Goal: Transaction & Acquisition: Purchase product/service

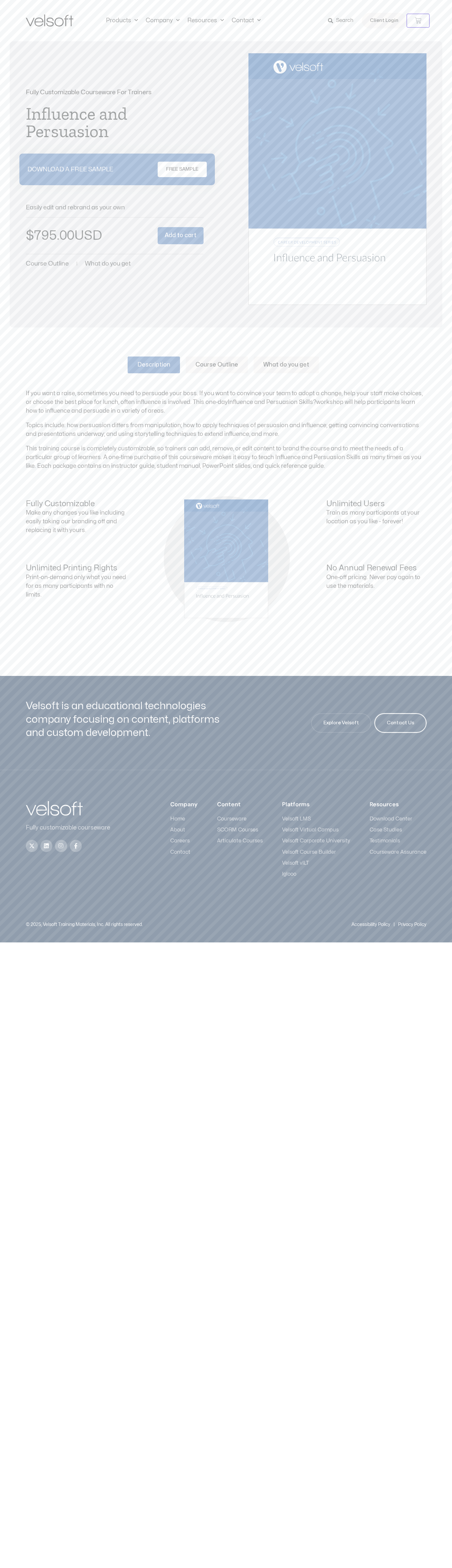
click at [400, 723] on span "Contact Us" at bounding box center [400, 723] width 27 height 8
click at [354, 23] on link "Search" at bounding box center [342, 21] width 30 height 11
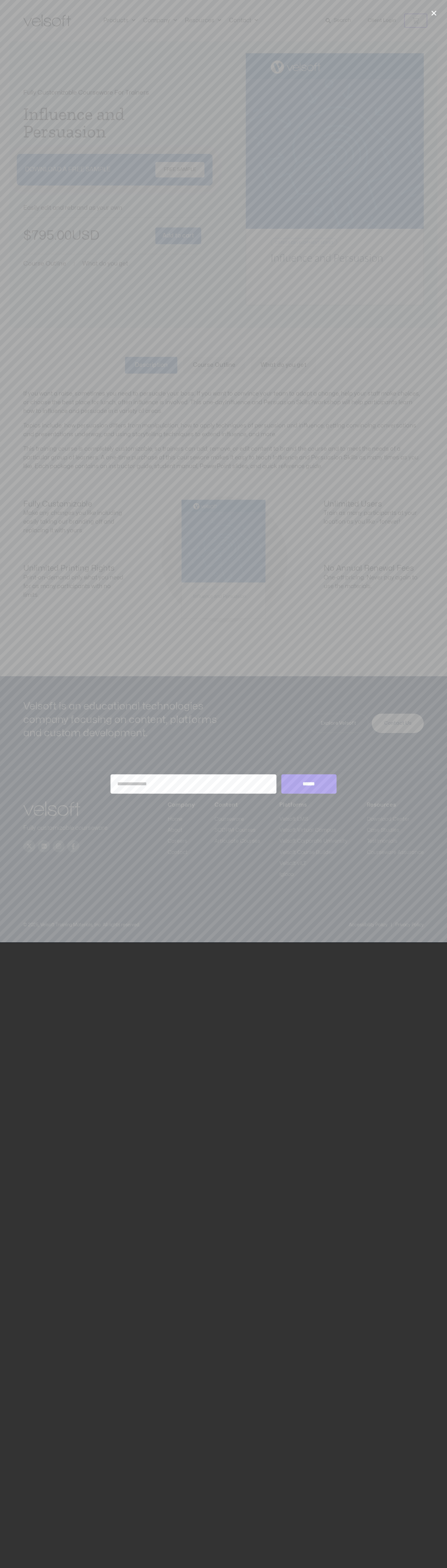
click at [426, 768] on div "Velsoft is an educational technologies company focusing on content, platforms a…" at bounding box center [224, 723] width 447 height 94
click at [447, 943] on html "Save 70% on Storyline courses, valid until Monday, September 1, 2025 at 9:00 AM…" at bounding box center [224, 471] width 447 height 943
click at [21, 1334] on div "Search for: ******" at bounding box center [224, 784] width 447 height 1568
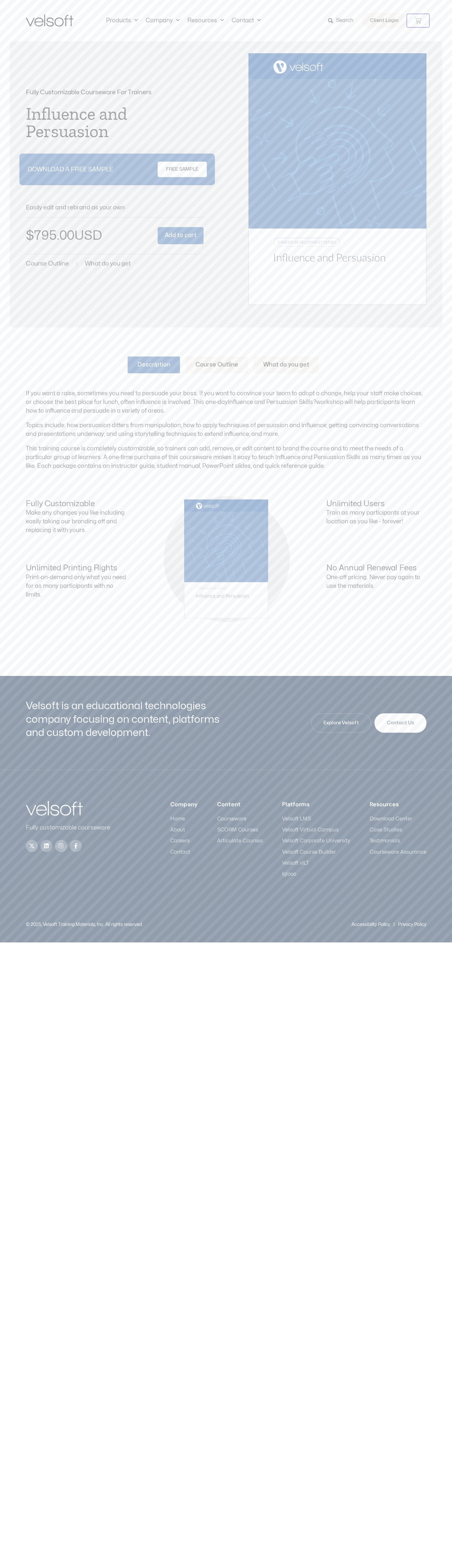
click at [180, 236] on button "Add to cart" at bounding box center [180, 236] width 46 height 17
